Goal: Ask a question

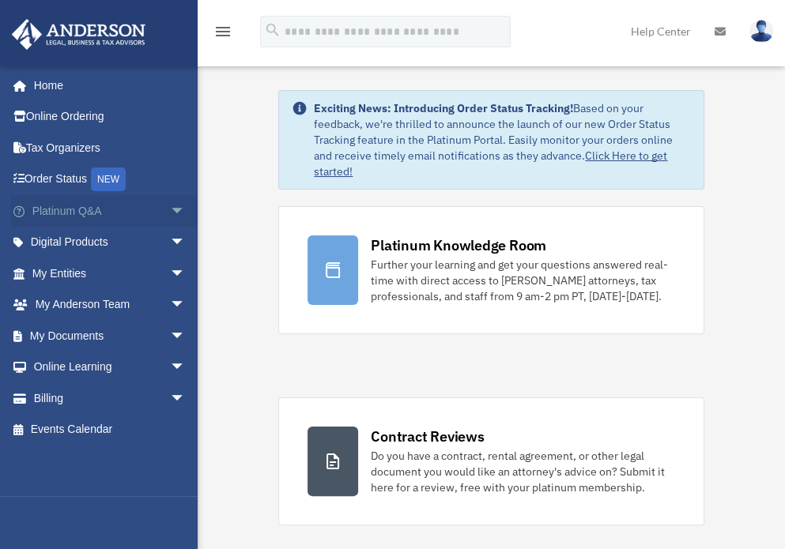
click at [79, 207] on link "Platinum Q&A arrow_drop_down" at bounding box center [110, 211] width 198 height 32
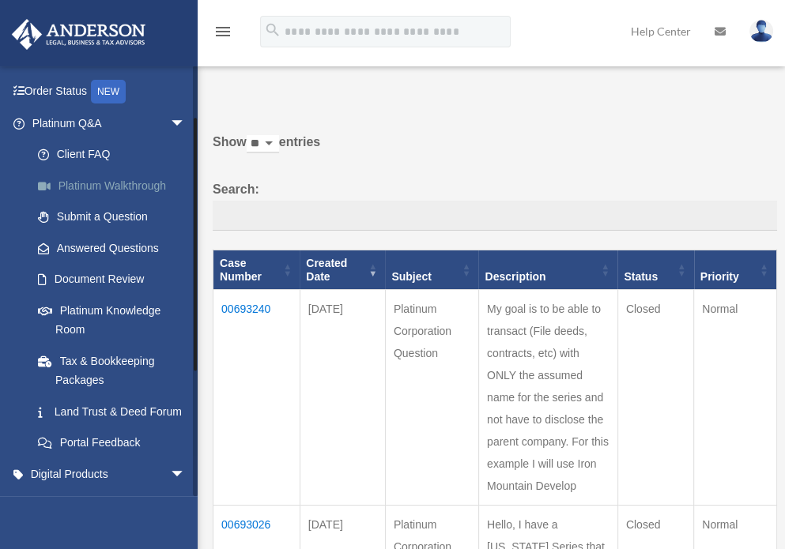
scroll to position [82, 0]
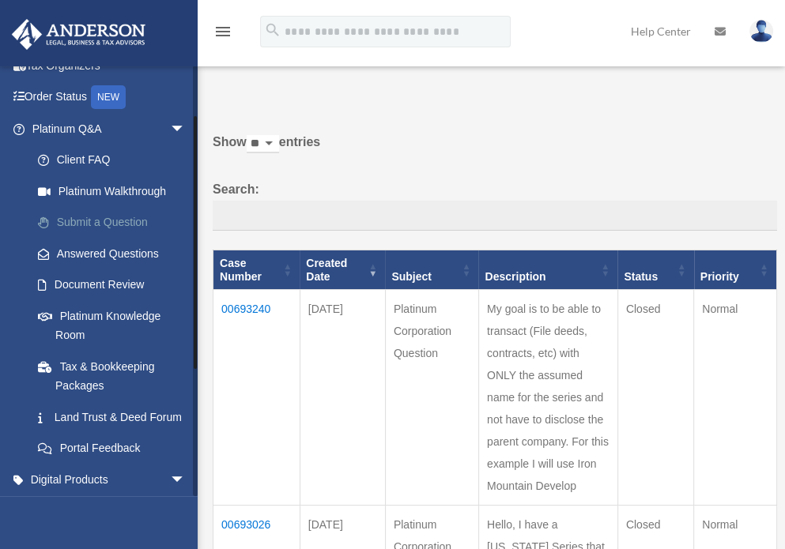
click at [98, 220] on link "Submit a Question" at bounding box center [115, 223] width 187 height 32
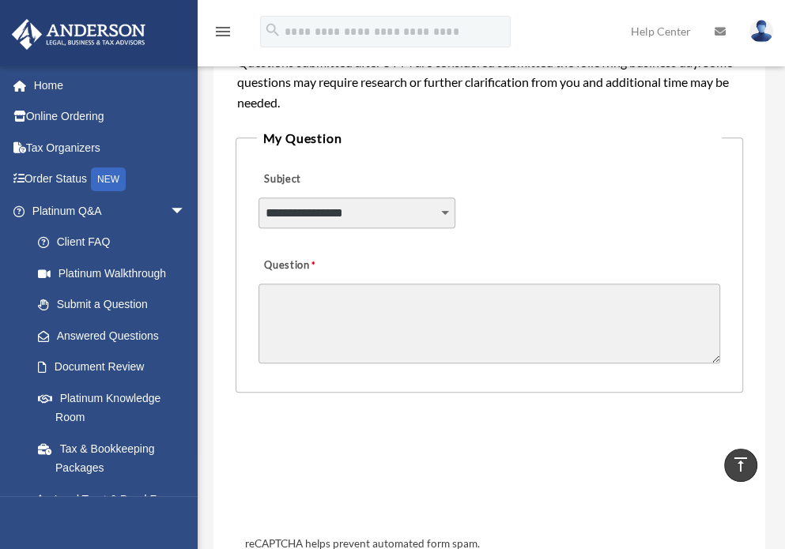
scroll to position [385, 0]
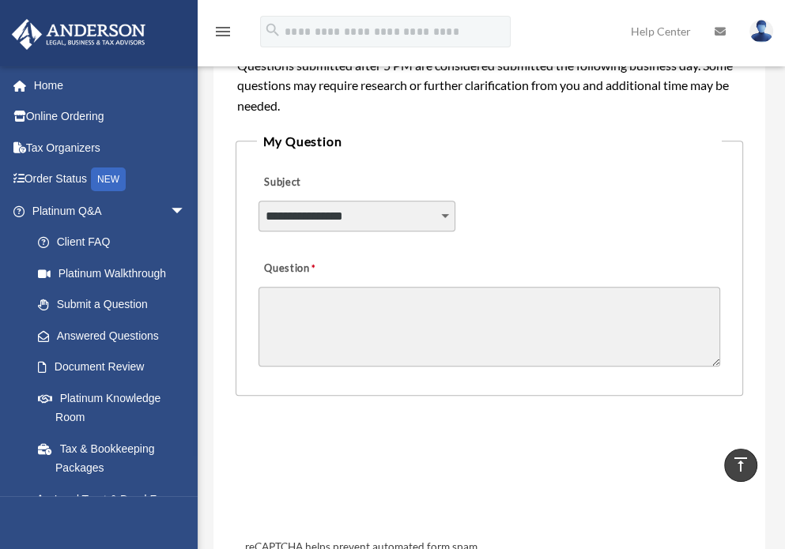
click at [360, 217] on select "**********" at bounding box center [357, 216] width 198 height 30
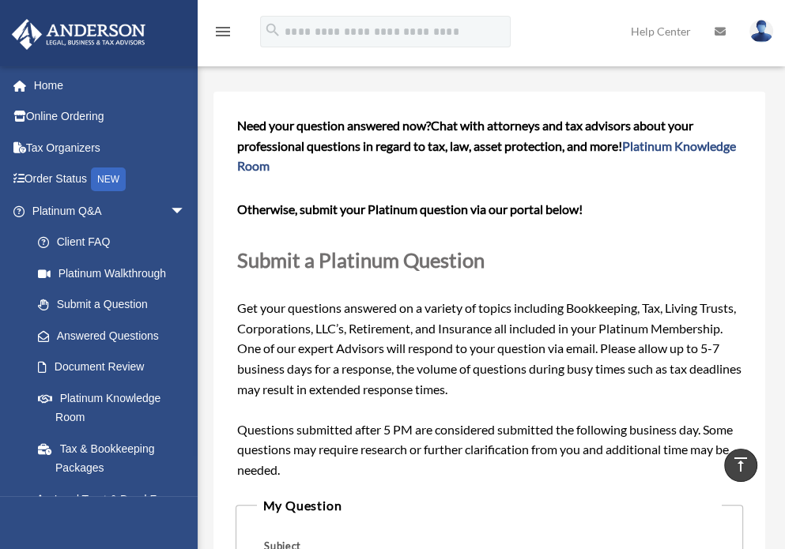
scroll to position [0, 0]
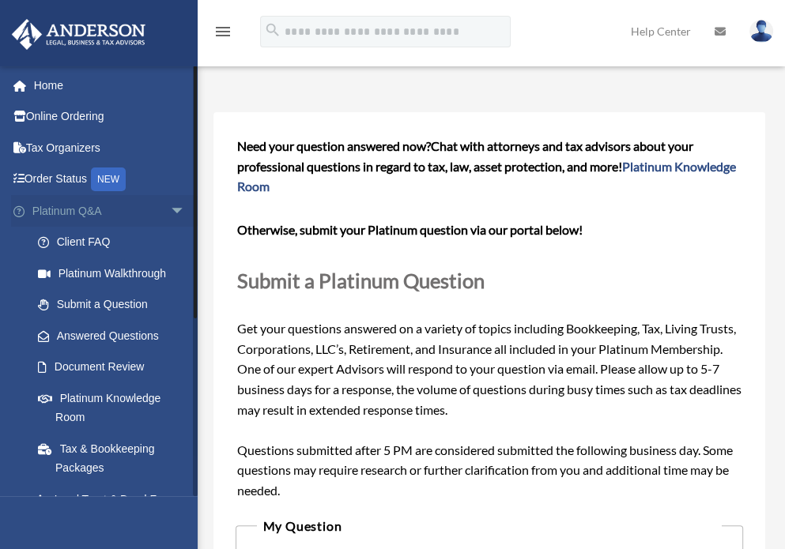
click at [89, 214] on link "Platinum Q&A arrow_drop_down" at bounding box center [110, 211] width 198 height 32
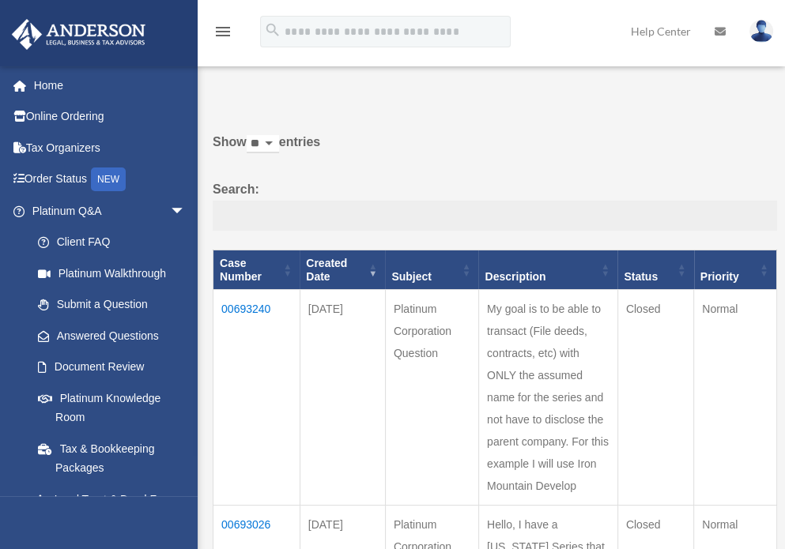
click at [272, 213] on input "Search:" at bounding box center [495, 216] width 564 height 30
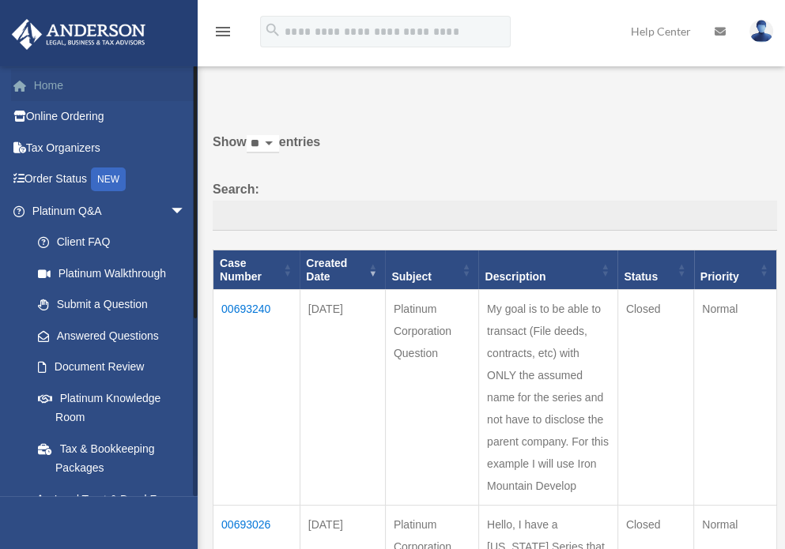
click at [39, 84] on link "Home" at bounding box center [110, 86] width 198 height 32
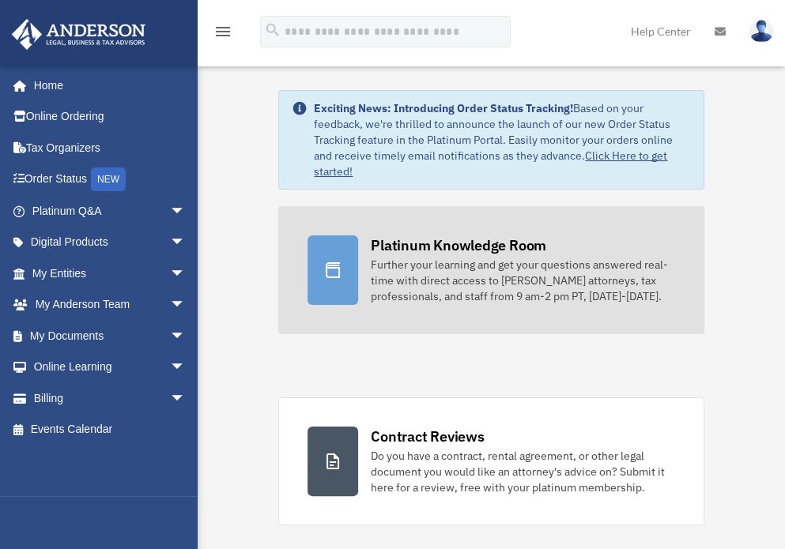
click at [429, 241] on div "Platinum Knowledge Room" at bounding box center [458, 245] width 175 height 20
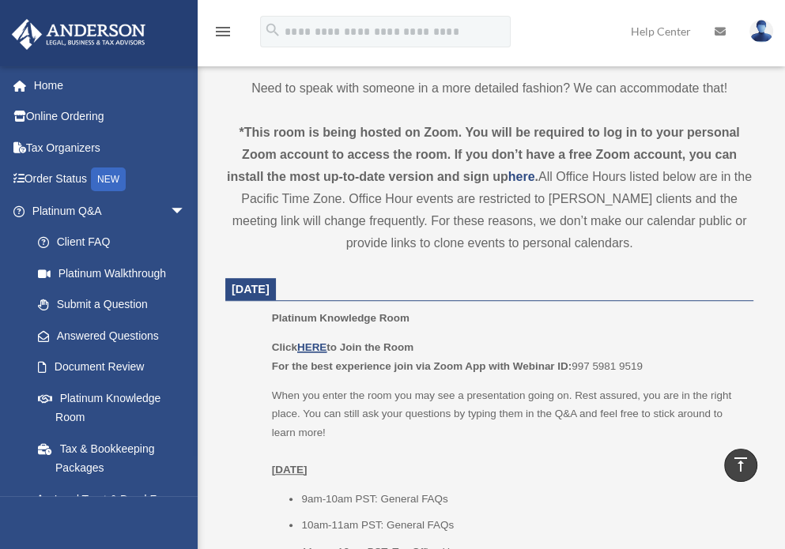
scroll to position [506, 0]
